Goal: Transaction & Acquisition: Purchase product/service

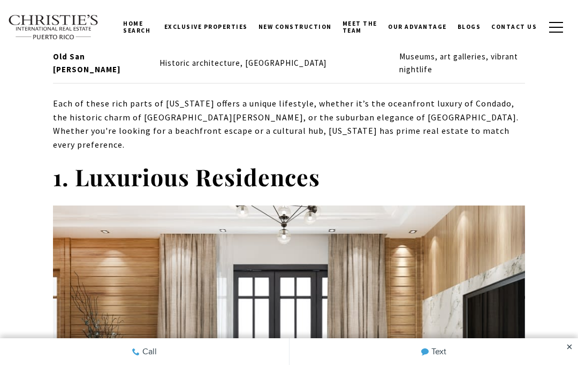
scroll to position [1273, 0]
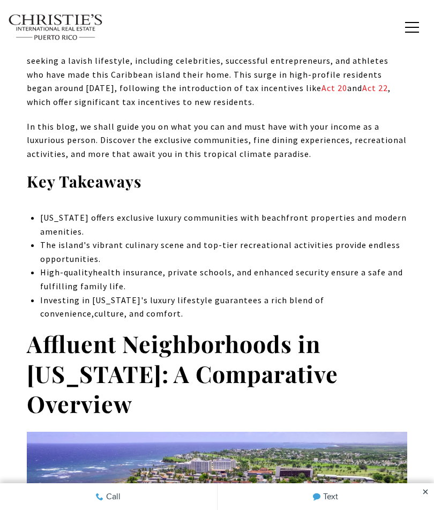
scroll to position [438, 0]
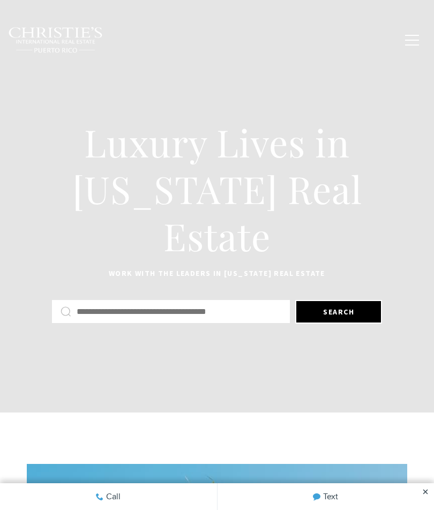
click at [180, 314] on input "text" at bounding box center [179, 312] width 204 height 14
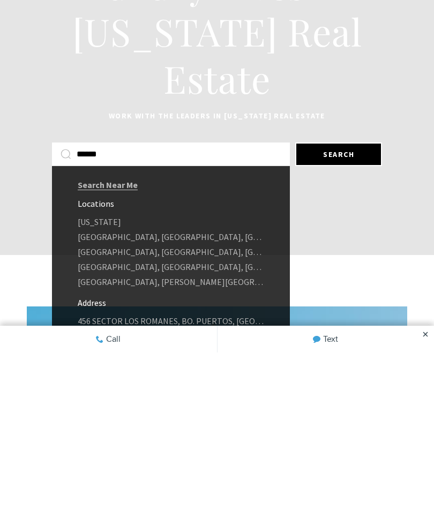
type input "******"
click at [129, 371] on link "Puerto Rico" at bounding box center [171, 378] width 238 height 15
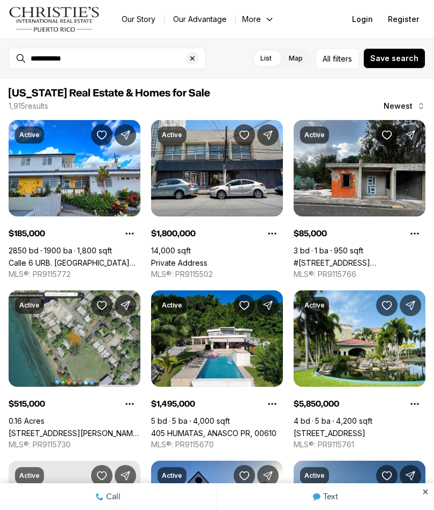
click at [330, 57] on span "All" at bounding box center [326, 58] width 8 height 11
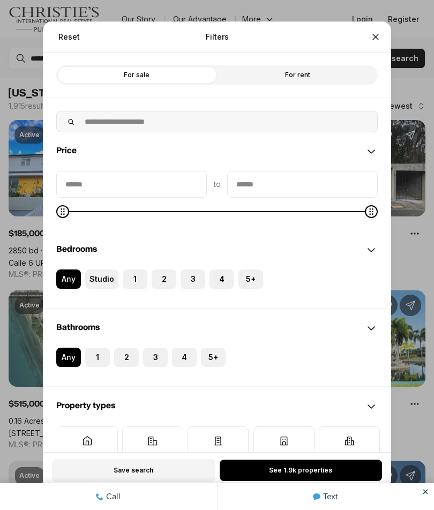
click at [330, 65] on label "For rent" at bounding box center [297, 74] width 161 height 19
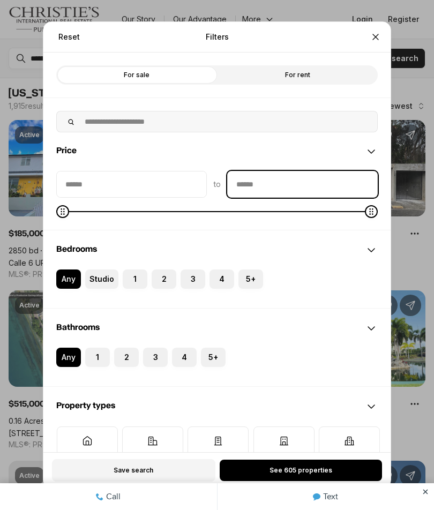
click at [325, 171] on input "priceMax" at bounding box center [301, 184] width 149 height 26
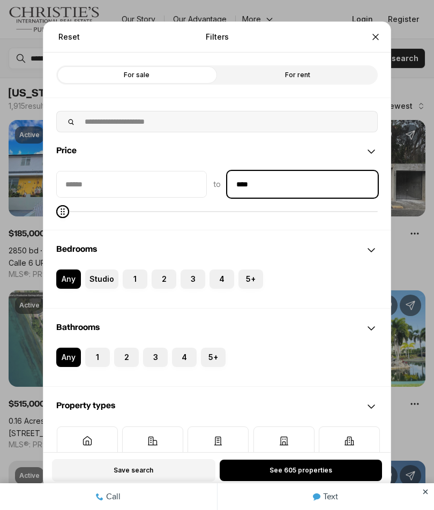
type input "******"
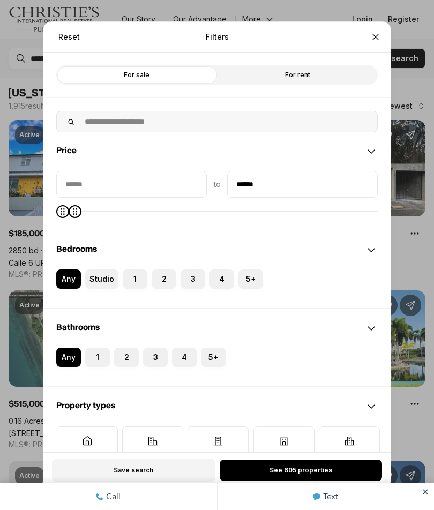
click at [161, 269] on button "2" at bounding box center [156, 274] width 11 height 11
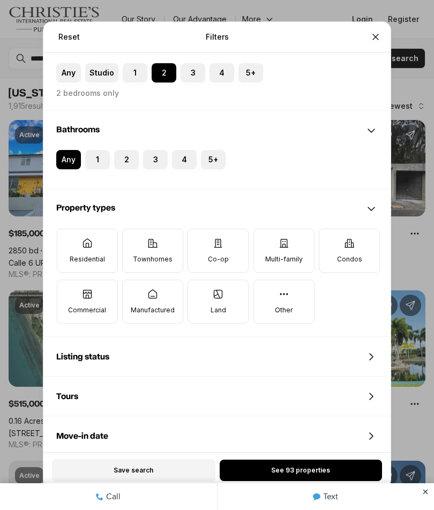
scroll to position [212, 0]
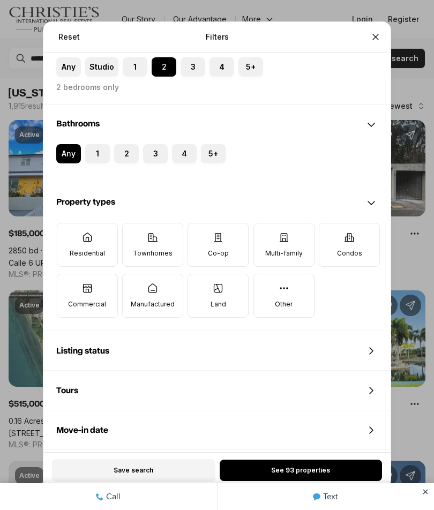
click at [95, 223] on label "Residential" at bounding box center [87, 245] width 61 height 44
click at [68, 223] on button "Residential" at bounding box center [62, 228] width 11 height 11
click at [155, 249] on p "Townhomes" at bounding box center [153, 253] width 40 height 9
click at [133, 231] on button "Townhomes" at bounding box center [128, 228] width 11 height 11
click at [346, 232] on icon at bounding box center [349, 237] width 11 height 11
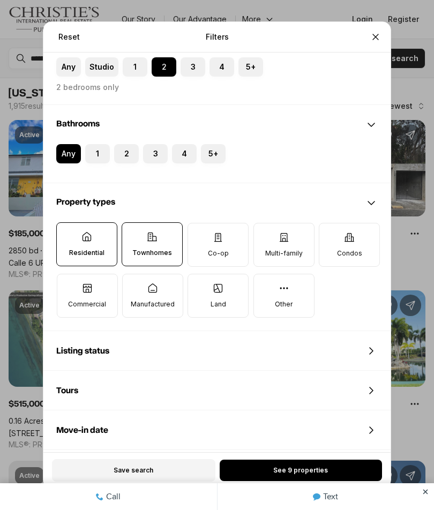
click at [330, 223] on button "Condos" at bounding box center [324, 228] width 11 height 11
click at [282, 283] on icon at bounding box center [283, 288] width 11 height 11
click at [264, 274] on button "Other" at bounding box center [259, 279] width 11 height 11
click at [286, 299] on p "Other" at bounding box center [283, 303] width 18 height 9
click at [264, 280] on button "Other" at bounding box center [258, 279] width 11 height 11
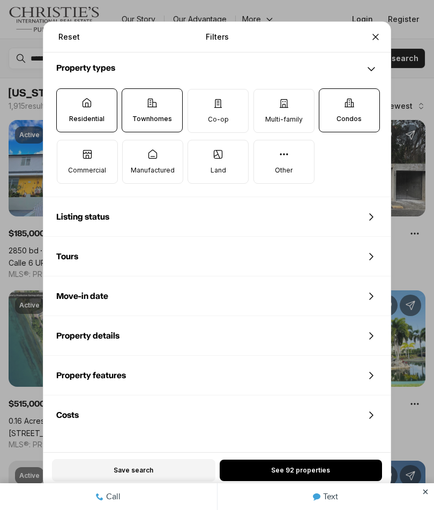
scroll to position [346, 0]
click at [371, 213] on icon at bounding box center [370, 216] width 3 height 6
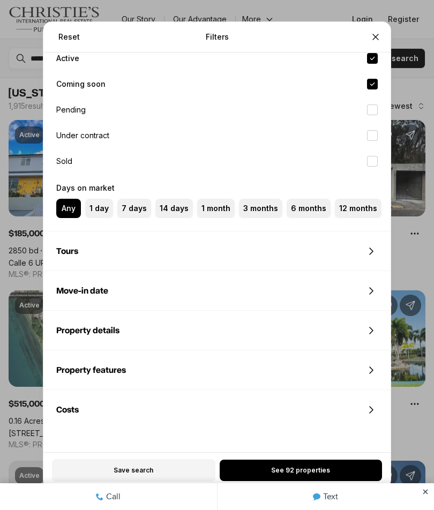
scroll to position [535, 0]
click at [295, 351] on div "Property features" at bounding box center [216, 370] width 347 height 39
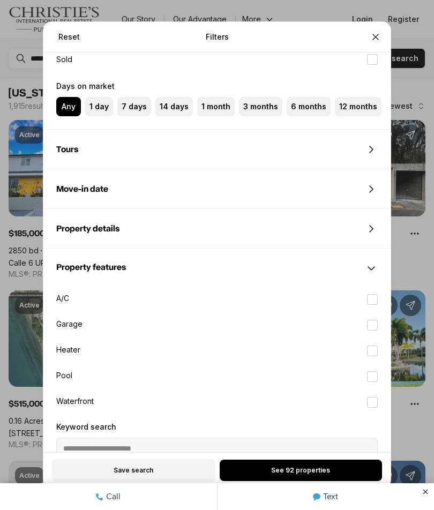
scroll to position [701, 0]
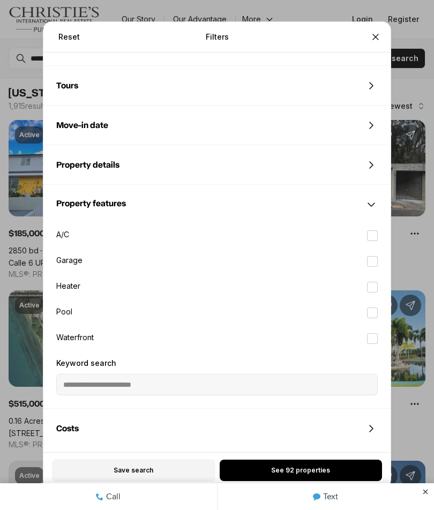
click at [365, 150] on div "Property details" at bounding box center [216, 165] width 347 height 39
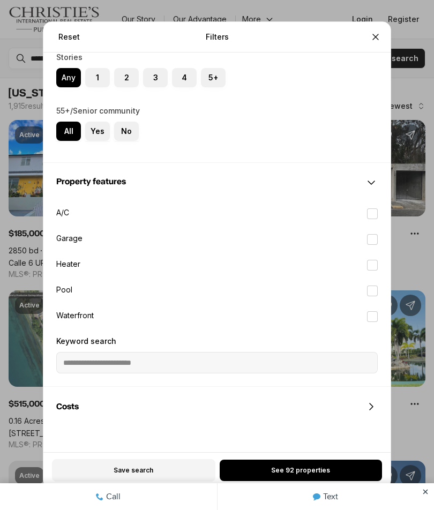
scroll to position [1100, 0]
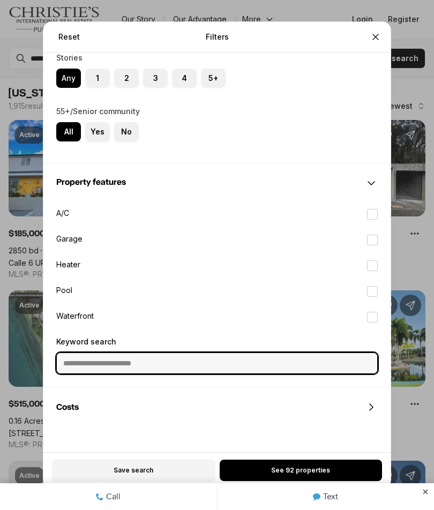
click at [238, 353] on input "Keyword search" at bounding box center [217, 363] width 320 height 20
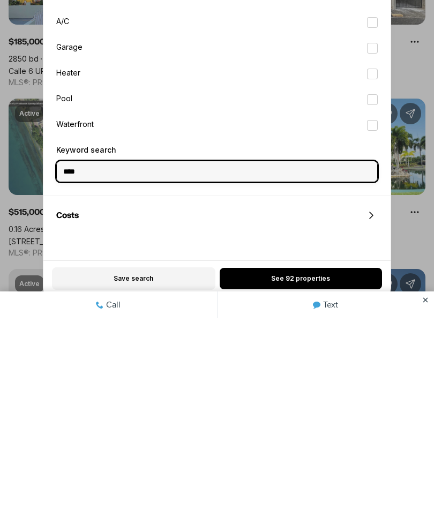
type input "*****"
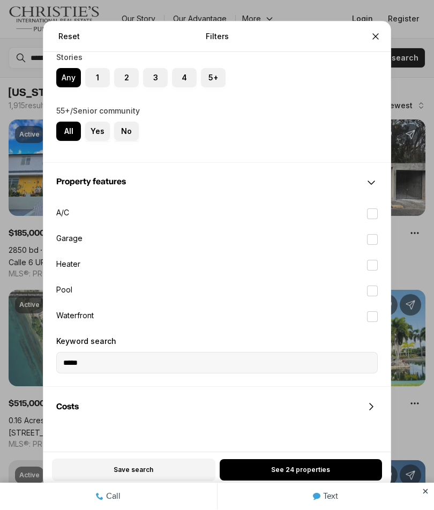
click at [267, 481] on button "See 24 properties" at bounding box center [300, 469] width 162 height 21
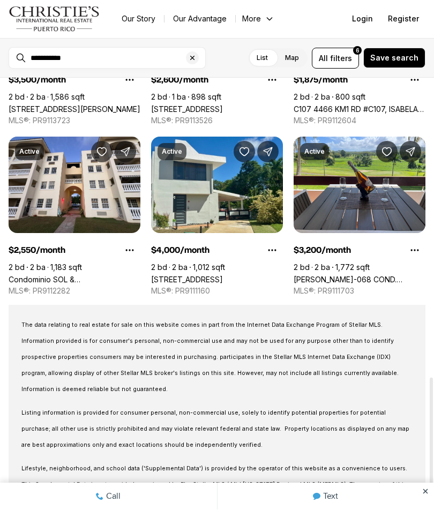
scroll to position [1174, 0]
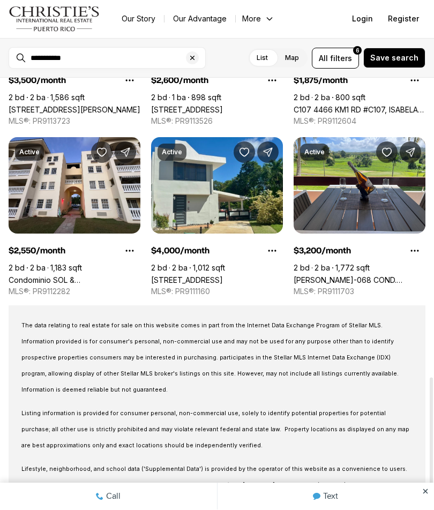
click at [369, 276] on link "Carr PR-068 COND. RIO MAR VILLAGE #22-01, RIO GRANDE PR, 00745" at bounding box center [359, 280] width 132 height 9
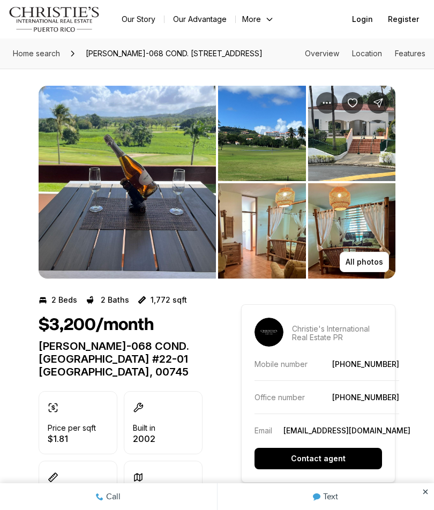
click at [355, 266] on p "All photos" at bounding box center [363, 261] width 37 height 9
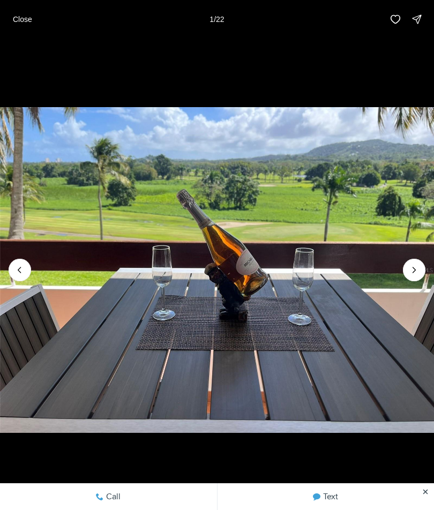
click at [413, 273] on icon "Next slide" at bounding box center [413, 269] width 11 height 11
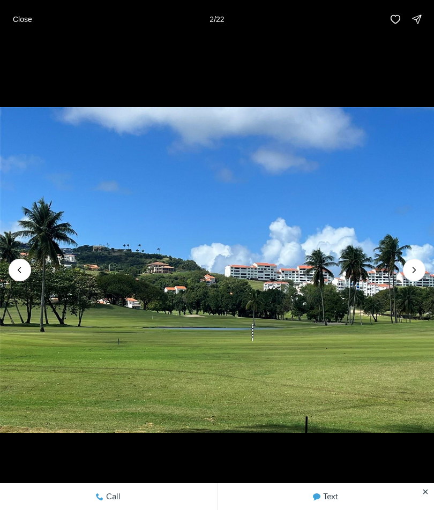
click at [418, 272] on icon "Next slide" at bounding box center [413, 269] width 11 height 11
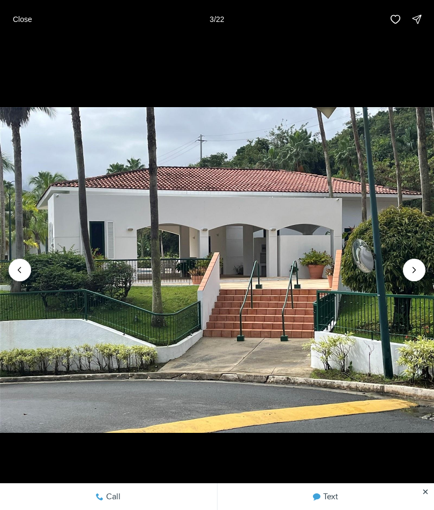
click at [416, 273] on icon "Next slide" at bounding box center [413, 269] width 11 height 11
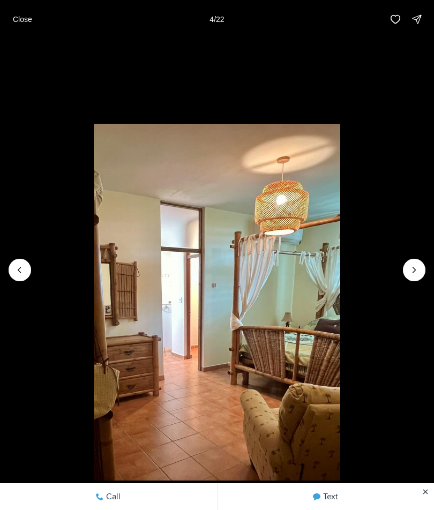
click at [411, 277] on button "Next slide" at bounding box center [414, 270] width 22 height 22
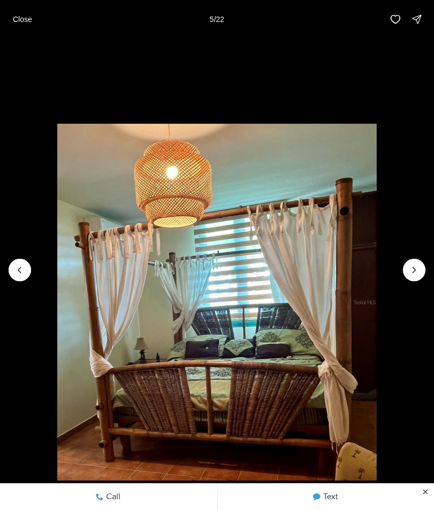
click at [411, 274] on icon "Next slide" at bounding box center [413, 269] width 11 height 11
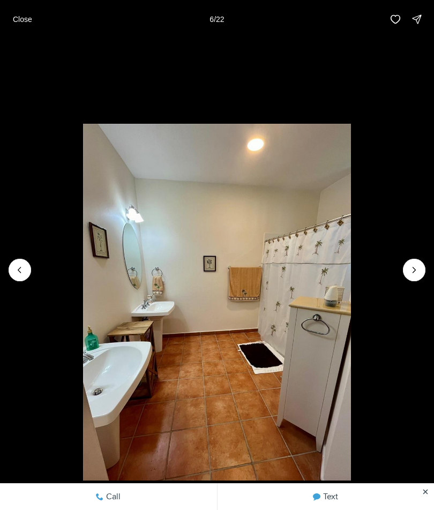
click at [412, 274] on icon "Next slide" at bounding box center [413, 269] width 11 height 11
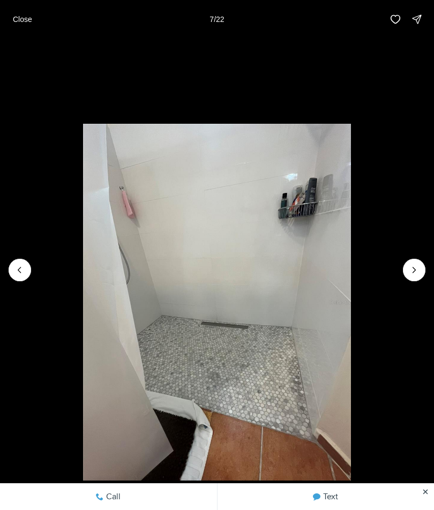
click at [415, 272] on icon "Next slide" at bounding box center [413, 269] width 11 height 11
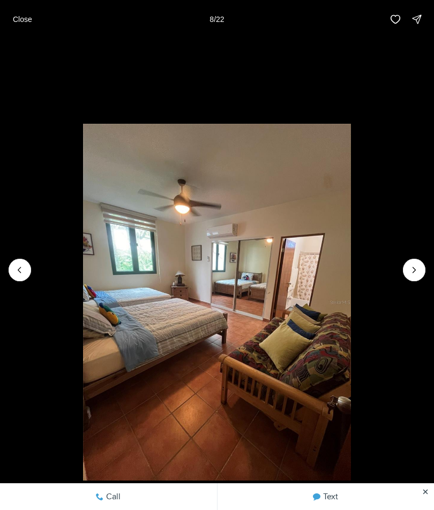
click at [414, 271] on icon "Next slide" at bounding box center [414, 269] width 3 height 5
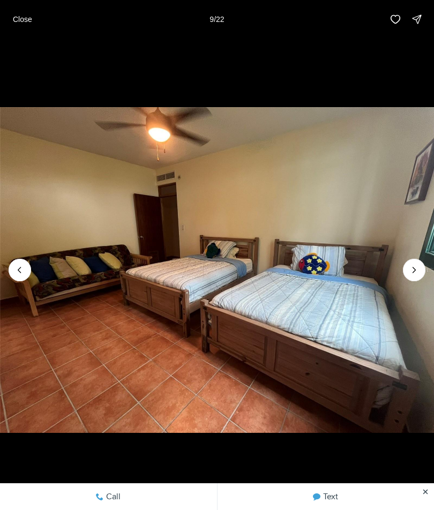
click at [413, 272] on icon "Next slide" at bounding box center [414, 269] width 3 height 5
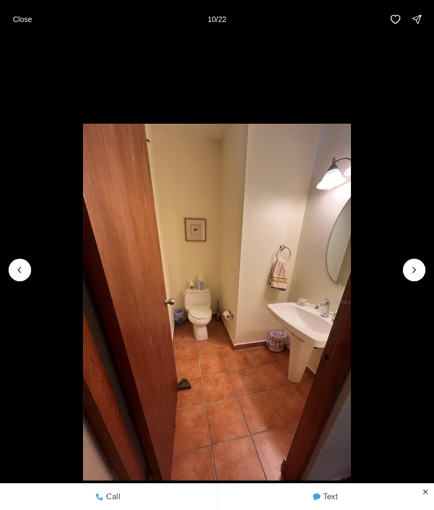
click at [414, 272] on icon "Next slide" at bounding box center [413, 269] width 11 height 11
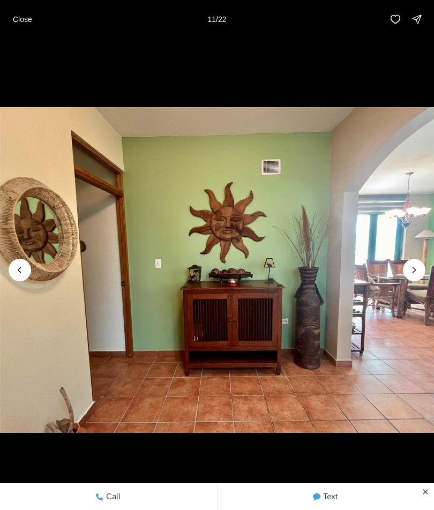
click at [415, 271] on icon "Next slide" at bounding box center [413, 269] width 11 height 11
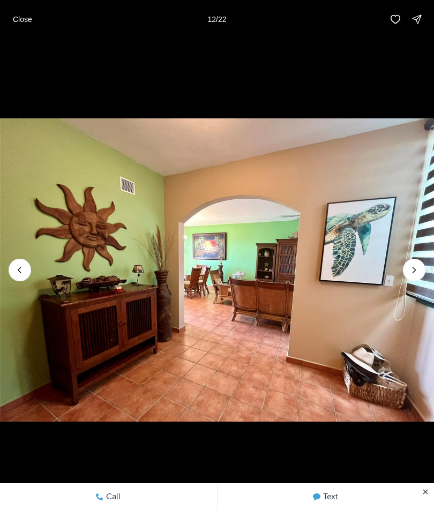
click at [418, 267] on icon "Next slide" at bounding box center [413, 269] width 11 height 11
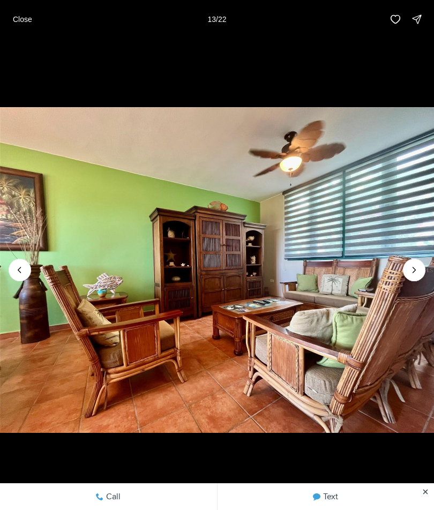
click at [417, 267] on icon "Next slide" at bounding box center [413, 269] width 11 height 11
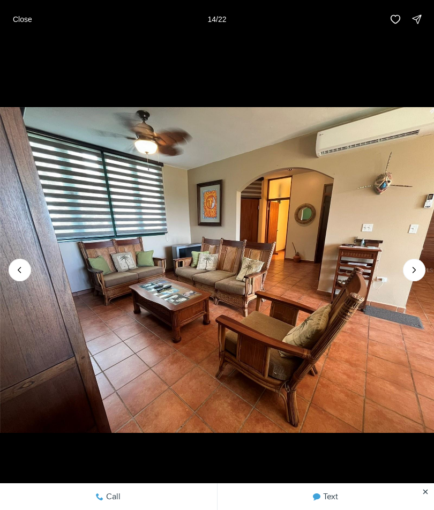
click at [419, 266] on button "Next slide" at bounding box center [414, 270] width 22 height 22
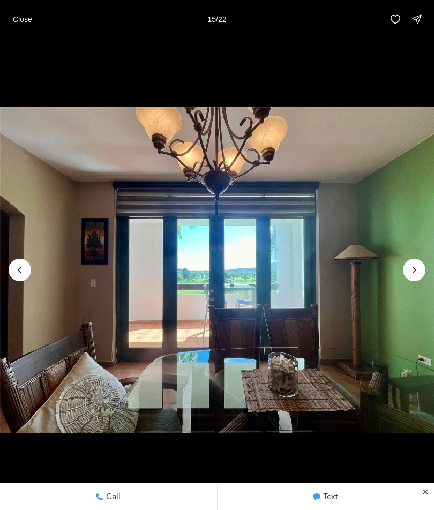
click at [416, 268] on icon "Next slide" at bounding box center [413, 269] width 11 height 11
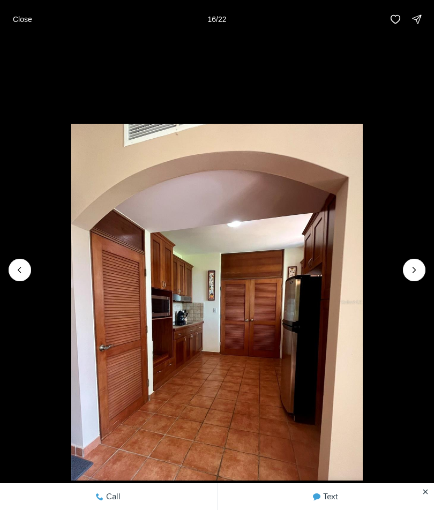
click at [416, 267] on icon "Next slide" at bounding box center [413, 269] width 11 height 11
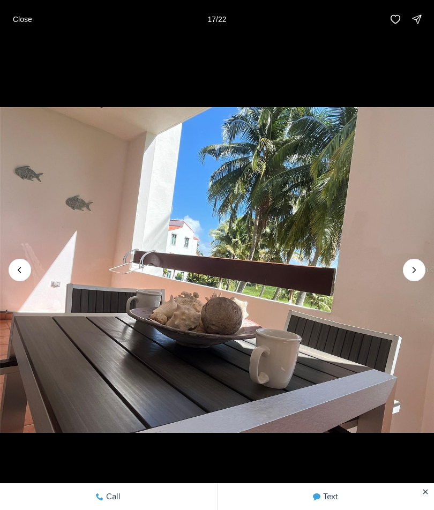
click at [415, 269] on icon "Next slide" at bounding box center [413, 269] width 11 height 11
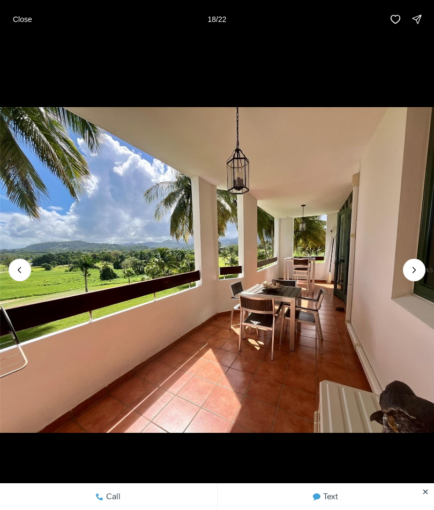
click at [415, 269] on icon "Next slide" at bounding box center [414, 269] width 3 height 5
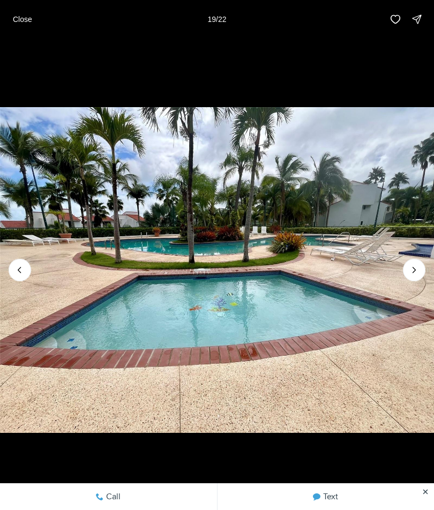
click at [413, 270] on icon "Next slide" at bounding box center [413, 269] width 11 height 11
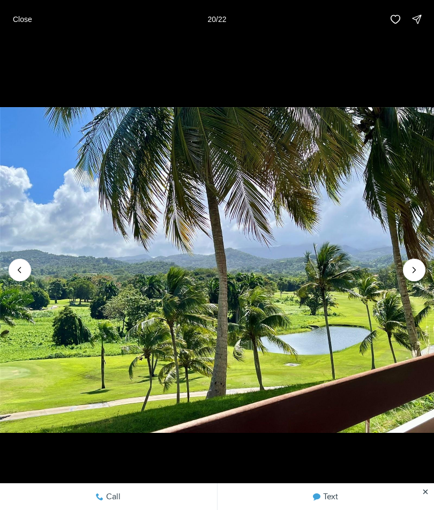
click at [413, 267] on icon "Next slide" at bounding box center [413, 269] width 11 height 11
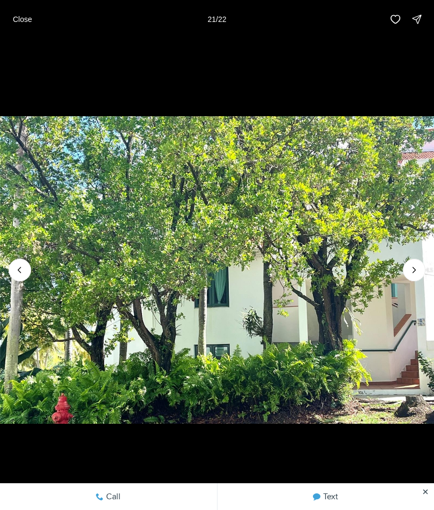
click at [418, 264] on icon "Next slide" at bounding box center [413, 269] width 11 height 11
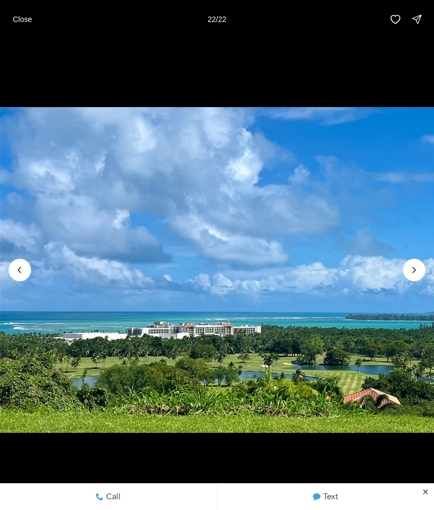
click at [414, 265] on div at bounding box center [414, 270] width 22 height 22
click at [415, 266] on div at bounding box center [414, 270] width 22 height 22
click at [418, 265] on div at bounding box center [414, 270] width 22 height 22
click at [415, 269] on div at bounding box center [414, 270] width 22 height 22
click at [416, 269] on div at bounding box center [414, 270] width 22 height 22
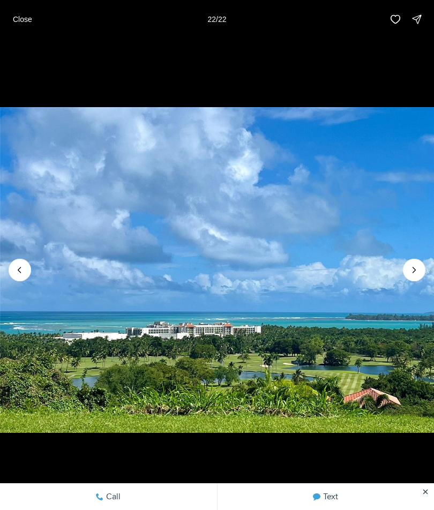
click at [416, 269] on div at bounding box center [414, 270] width 22 height 22
click at [414, 270] on div at bounding box center [414, 270] width 22 height 22
click at [413, 270] on div at bounding box center [414, 270] width 22 height 22
click at [413, 272] on div at bounding box center [414, 270] width 22 height 22
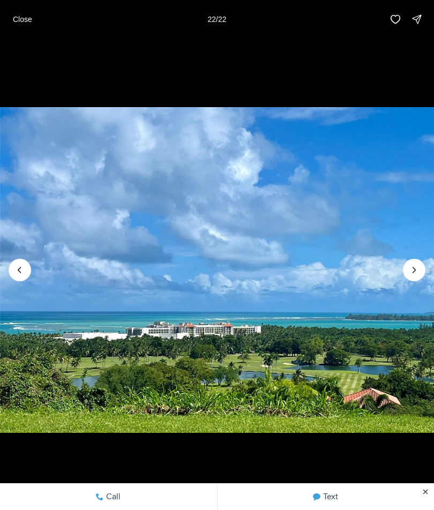
click at [412, 272] on div at bounding box center [414, 270] width 22 height 22
click at [27, 22] on p "Close" at bounding box center [22, 19] width 19 height 9
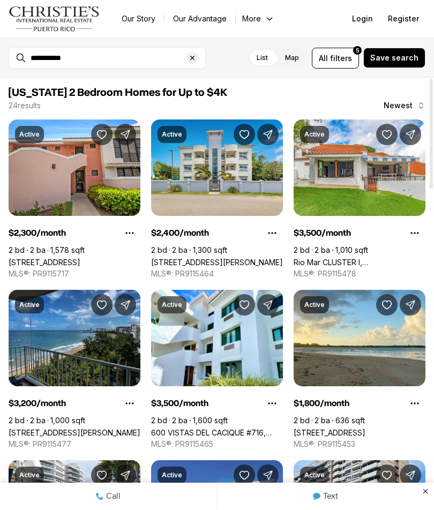
click at [187, 258] on link "[STREET_ADDRESS][PERSON_NAME]" at bounding box center [217, 262] width 132 height 9
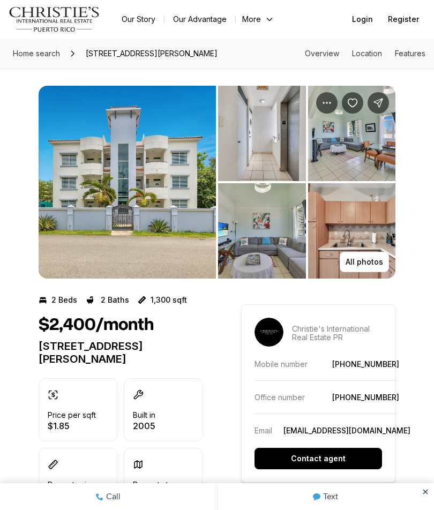
click at [368, 261] on p "All photos" at bounding box center [363, 261] width 37 height 9
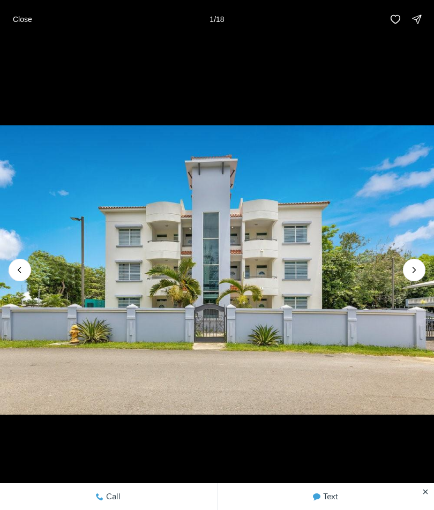
click at [416, 272] on icon "Next slide" at bounding box center [413, 269] width 11 height 11
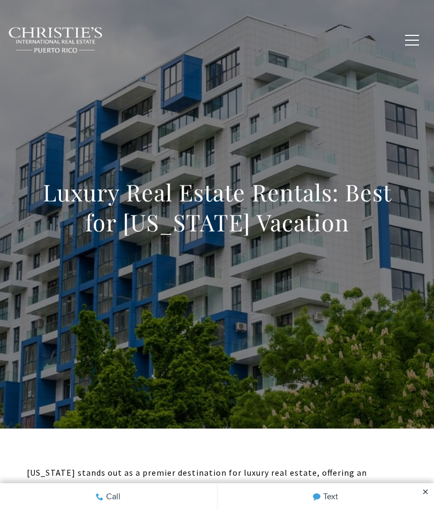
click at [411, 41] on span "button" at bounding box center [412, 40] width 14 height 1
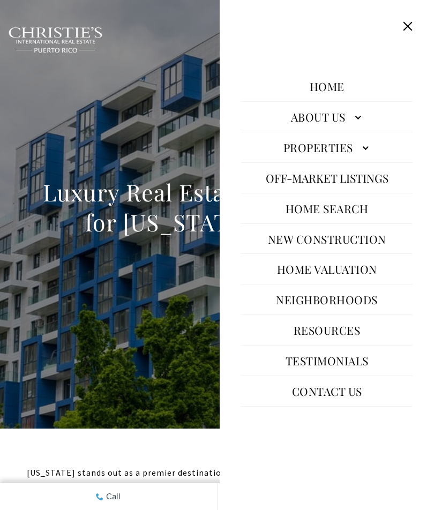
click at [358, 149] on link "Properties" at bounding box center [326, 147] width 171 height 26
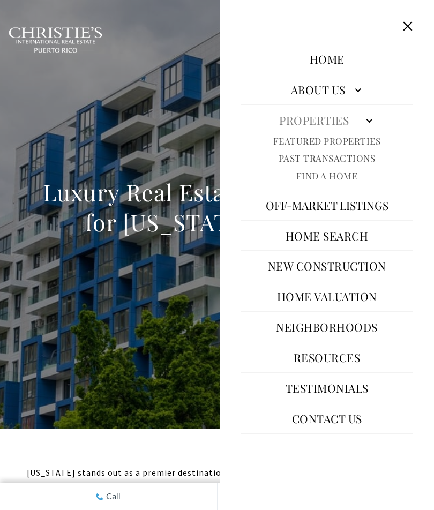
click at [365, 122] on link "Properties" at bounding box center [326, 120] width 171 height 26
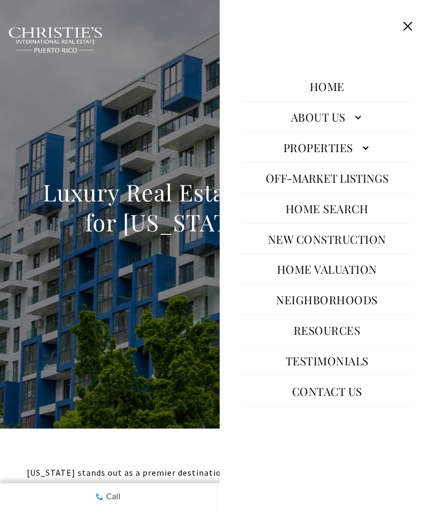
click at [351, 217] on link "Home Search" at bounding box center [327, 208] width 94 height 26
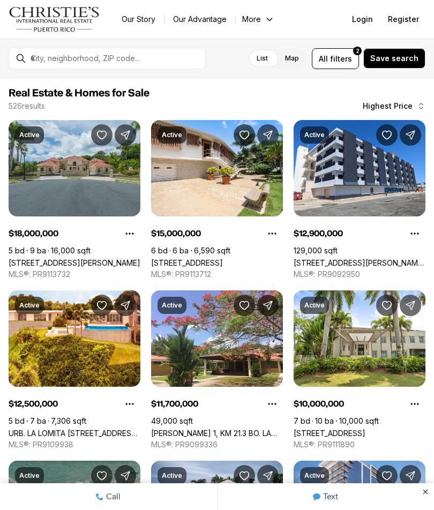
click at [348, 59] on span "filters" at bounding box center [341, 58] width 22 height 11
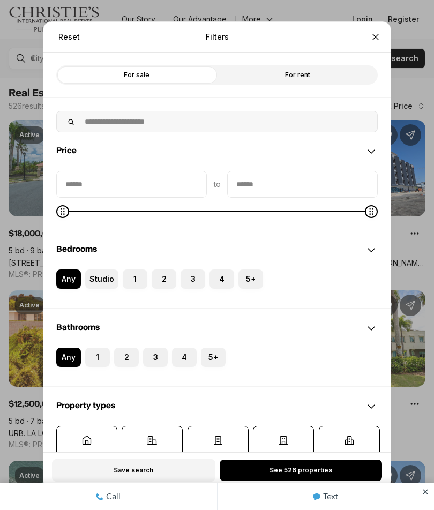
click at [328, 75] on label "For rent" at bounding box center [297, 74] width 161 height 19
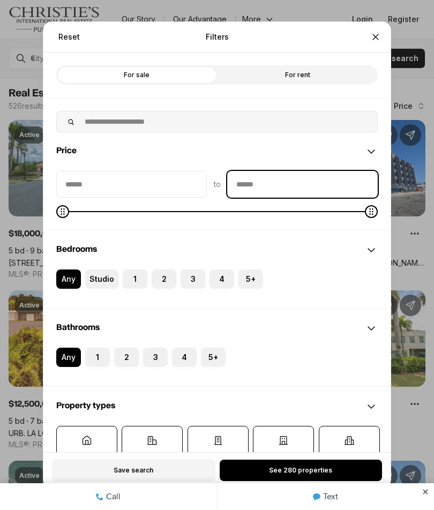
click at [302, 188] on input "priceMax" at bounding box center [301, 184] width 149 height 26
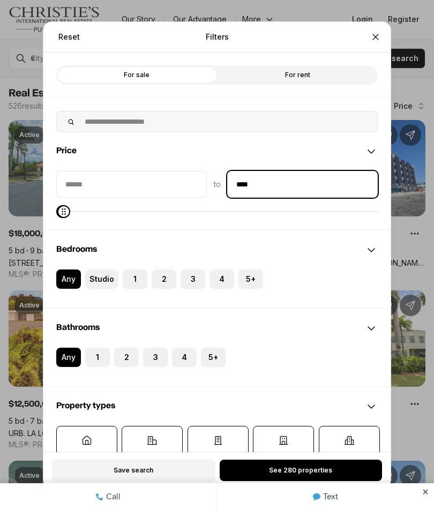
type input "******"
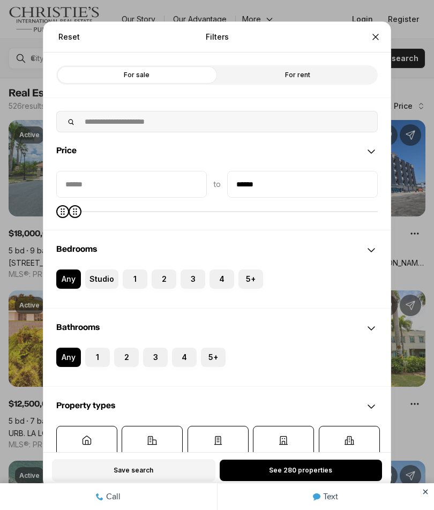
click at [168, 277] on label "2" at bounding box center [163, 278] width 25 height 19
click at [162, 277] on button "2" at bounding box center [156, 274] width 11 height 11
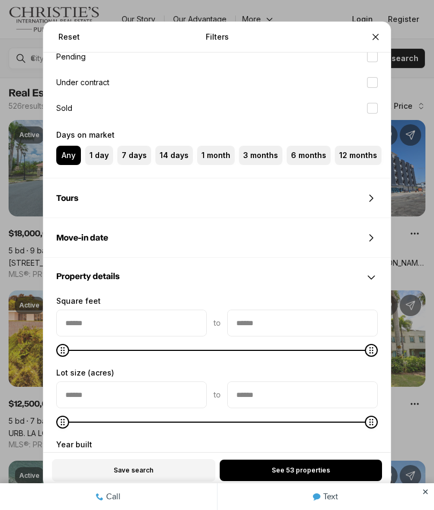
scroll to position [588, 0]
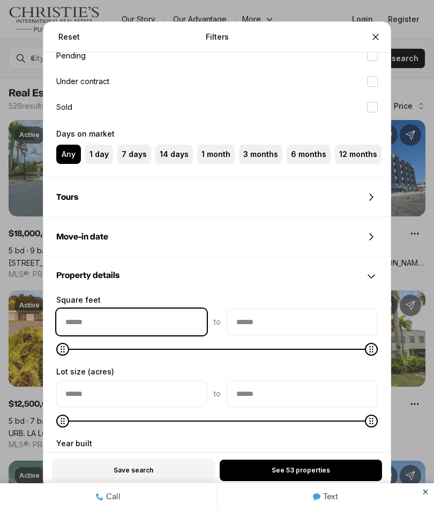
click at [161, 325] on input "squareFeetMin" at bounding box center [131, 322] width 149 height 26
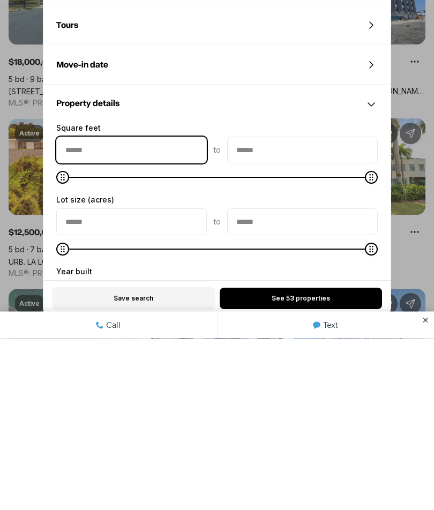
type input "*"
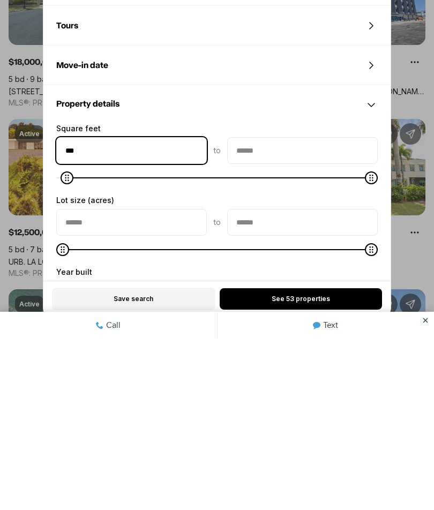
type input "*****"
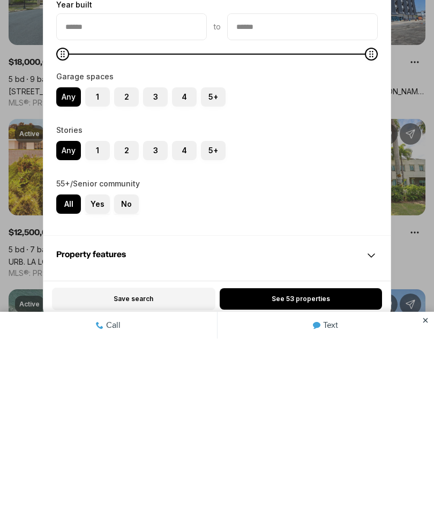
scroll to position [867, 0]
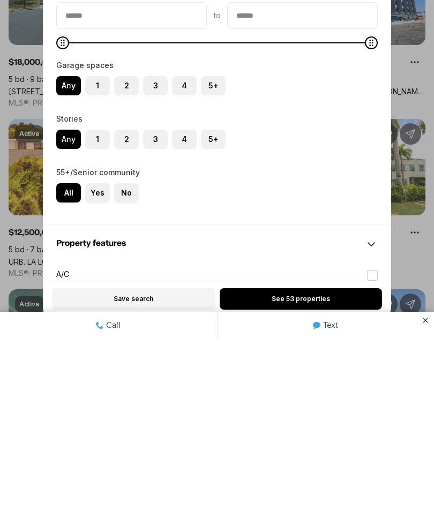
click at [130, 354] on label "No" at bounding box center [126, 363] width 25 height 19
click at [0, 0] on button "No" at bounding box center [0, 0] width 0 height 0
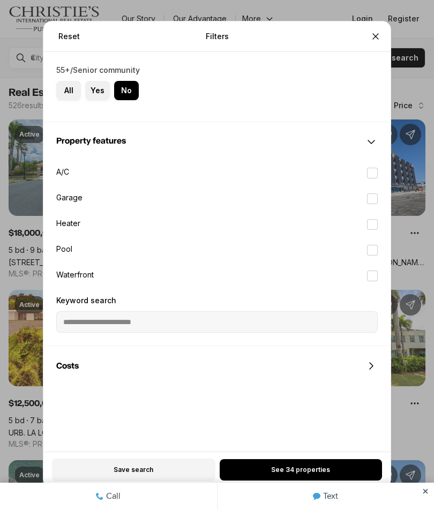
scroll to position [1145, 0]
click at [373, 172] on button "A/C" at bounding box center [372, 173] width 11 height 11
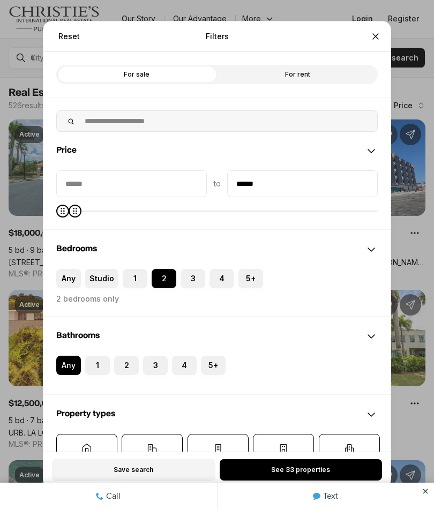
click at [284, 470] on span "See 33 properties" at bounding box center [300, 470] width 59 height 9
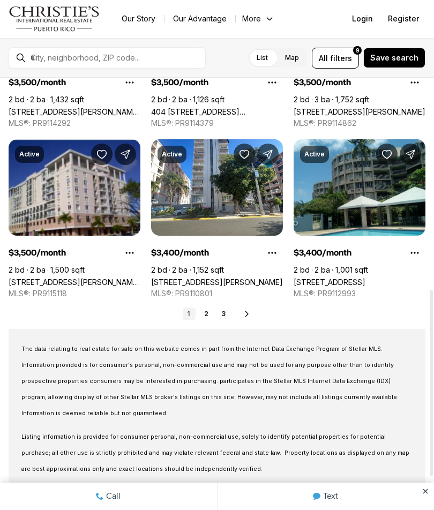
scroll to position [497, 0]
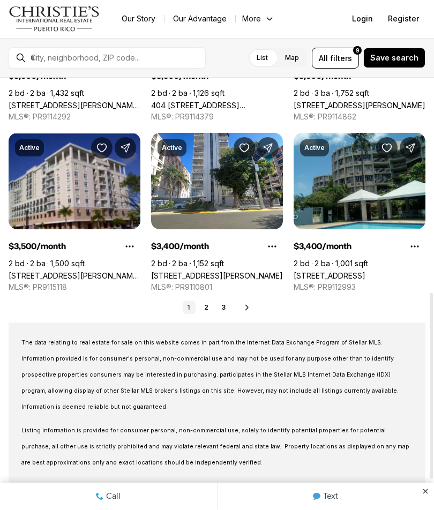
click at [208, 307] on link "2" at bounding box center [206, 307] width 13 height 13
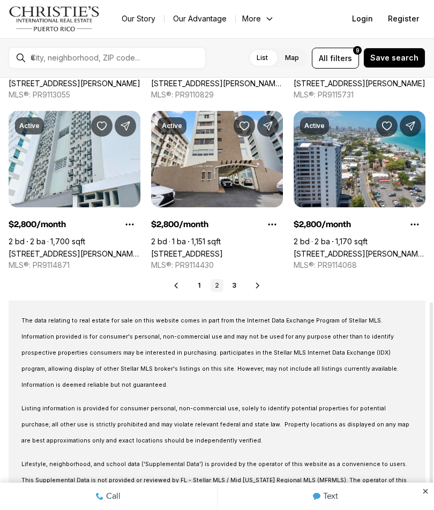
scroll to position [519, 0]
click at [237, 287] on link "3" at bounding box center [233, 285] width 13 height 13
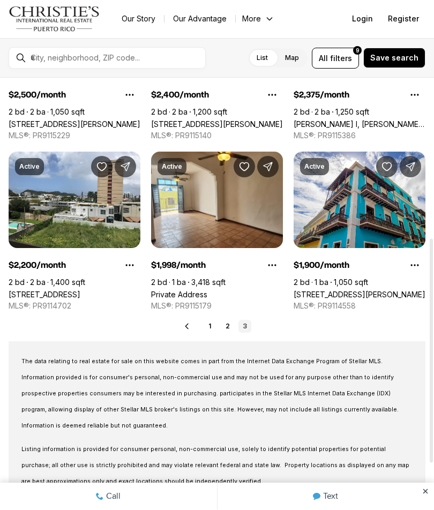
scroll to position [310, 0]
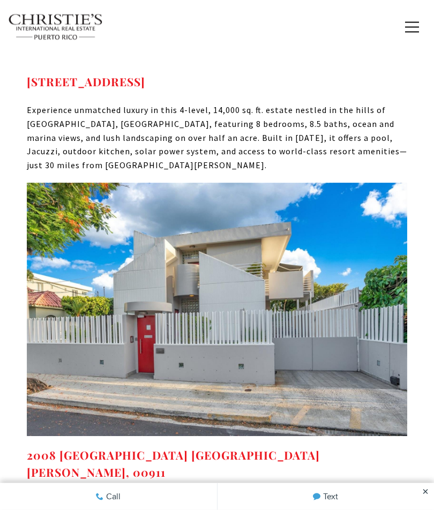
scroll to position [3114, 0]
